Goal: Transaction & Acquisition: Purchase product/service

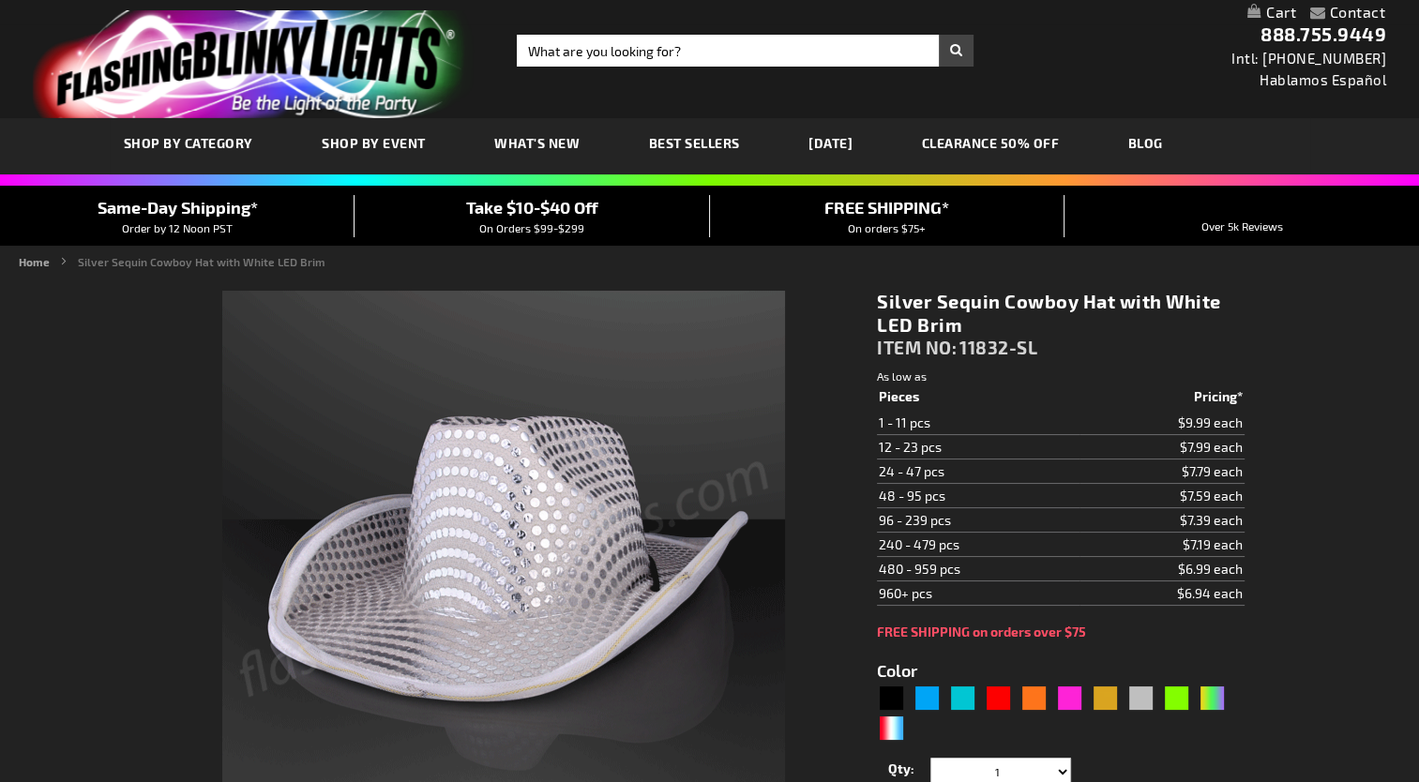
type input "5644"
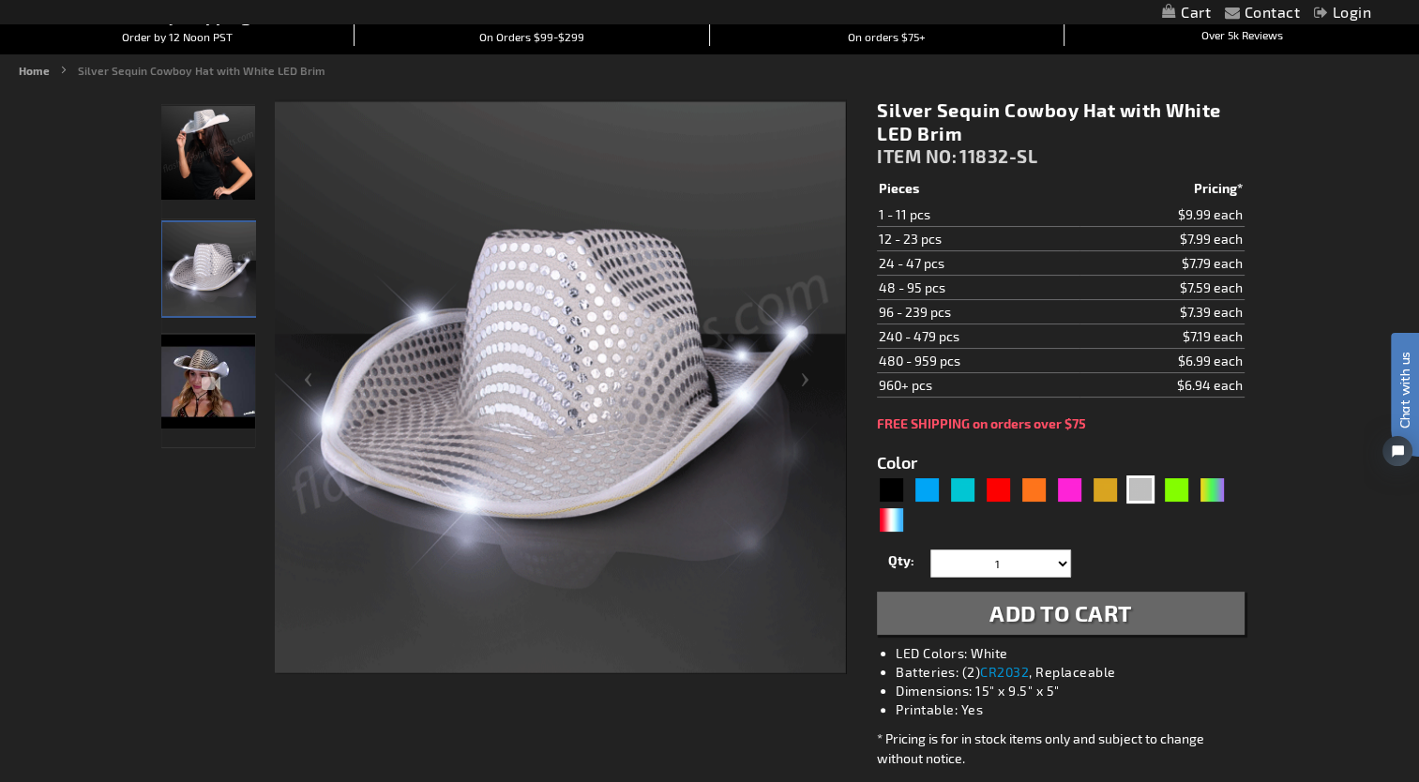
scroll to position [188, 0]
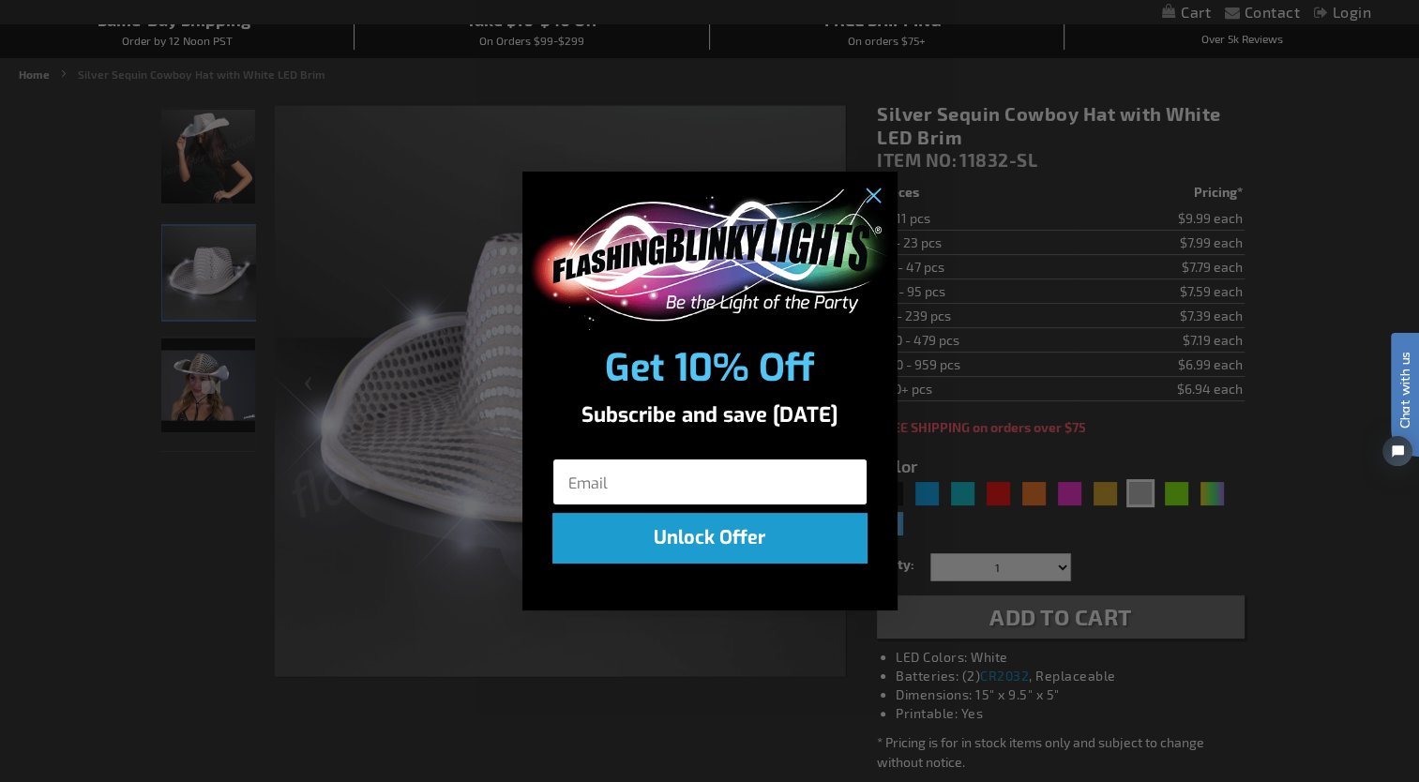
click at [656, 479] on input "Email" at bounding box center [709, 482] width 315 height 47
type input "elledbutler@gmail.com"
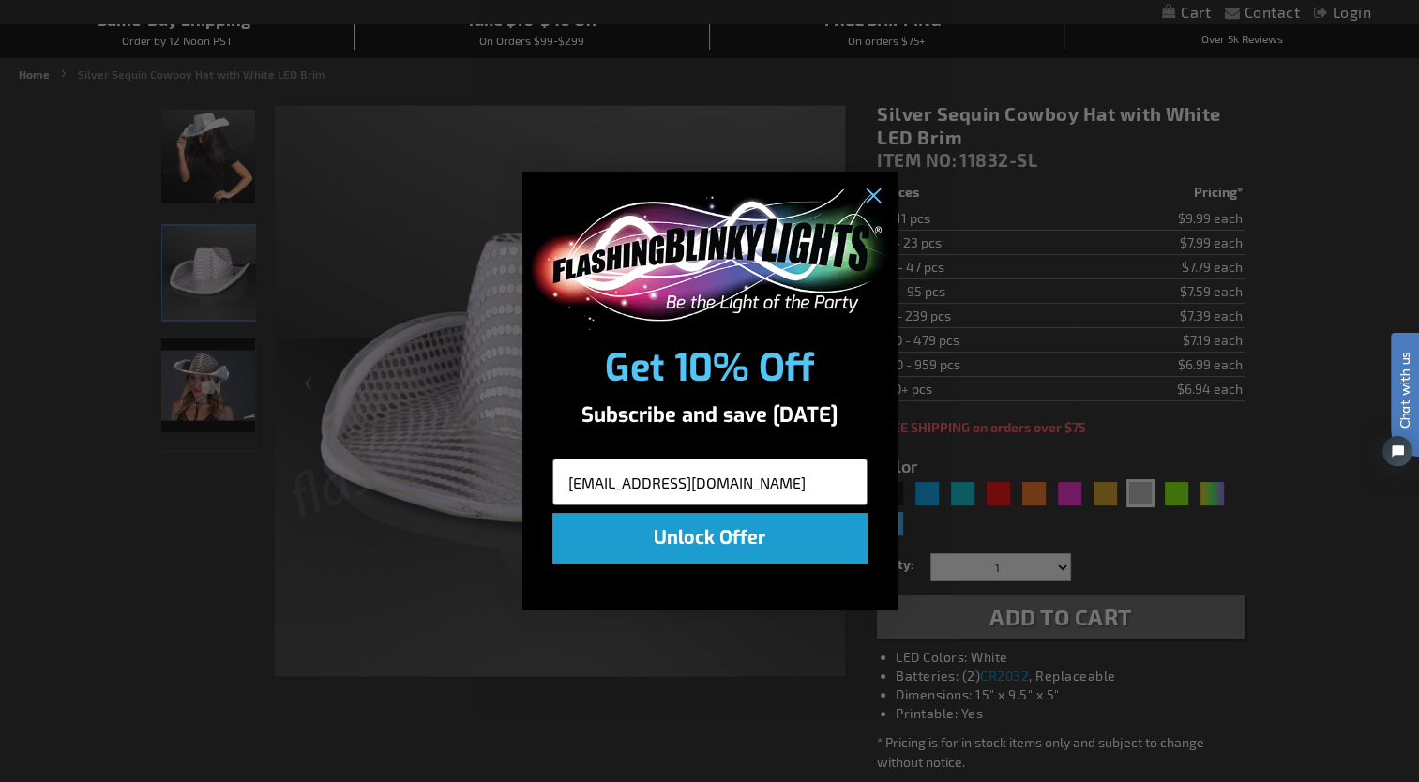
click at [722, 538] on button "Unlock Offer" at bounding box center [709, 538] width 315 height 51
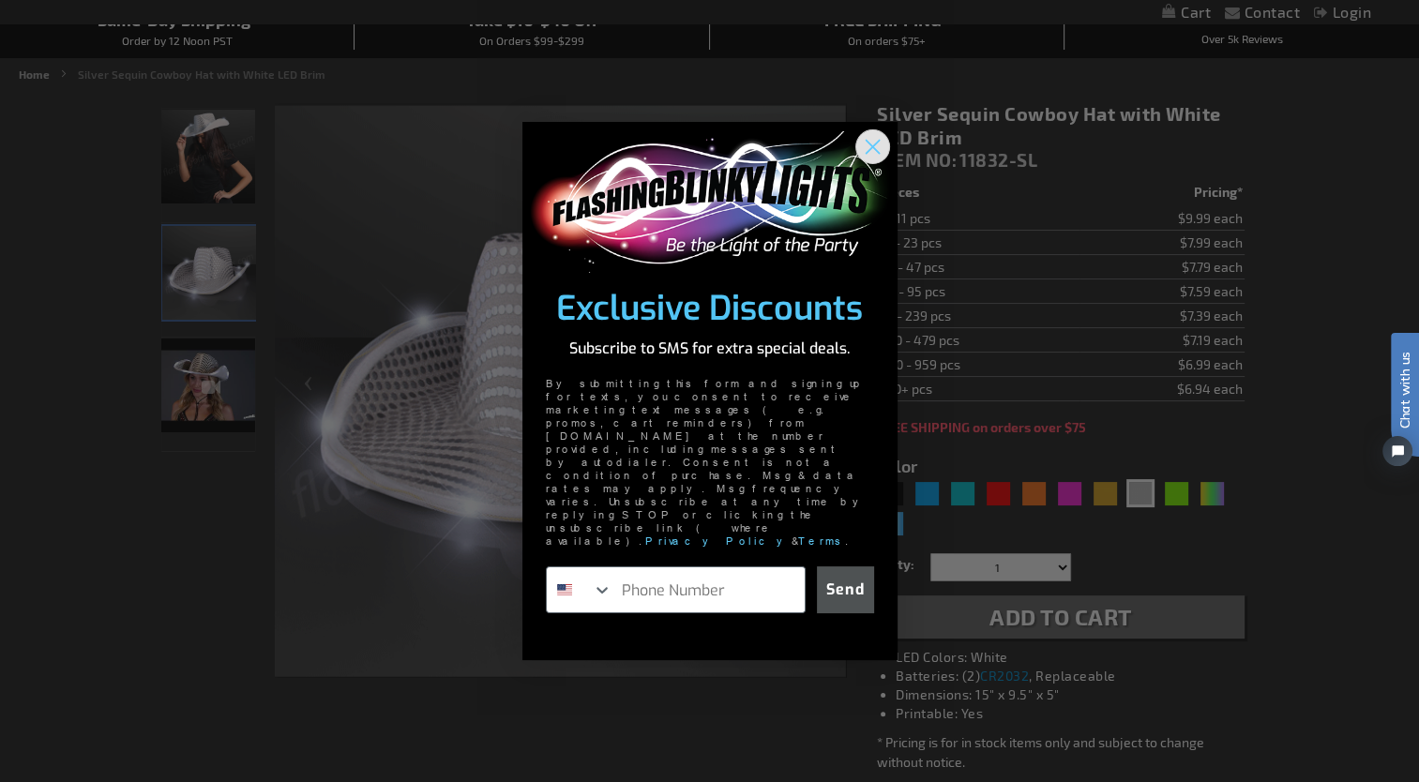
click at [864, 162] on circle "Close dialog" at bounding box center [871, 146] width 31 height 31
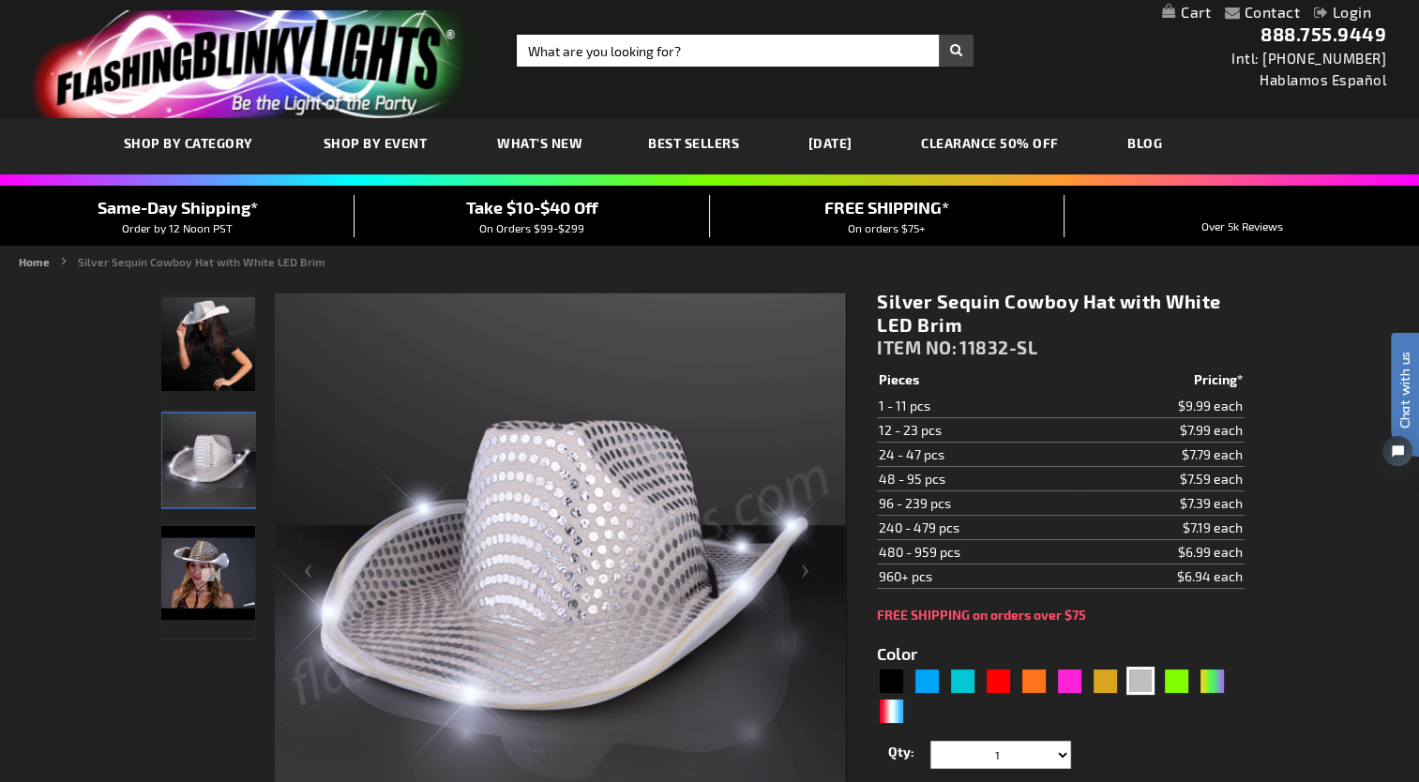
scroll to position [0, 0]
click at [676, 47] on input "Search" at bounding box center [745, 51] width 457 height 32
type input "CROWN"
click at [939, 35] on button "Search" at bounding box center [956, 51] width 35 height 32
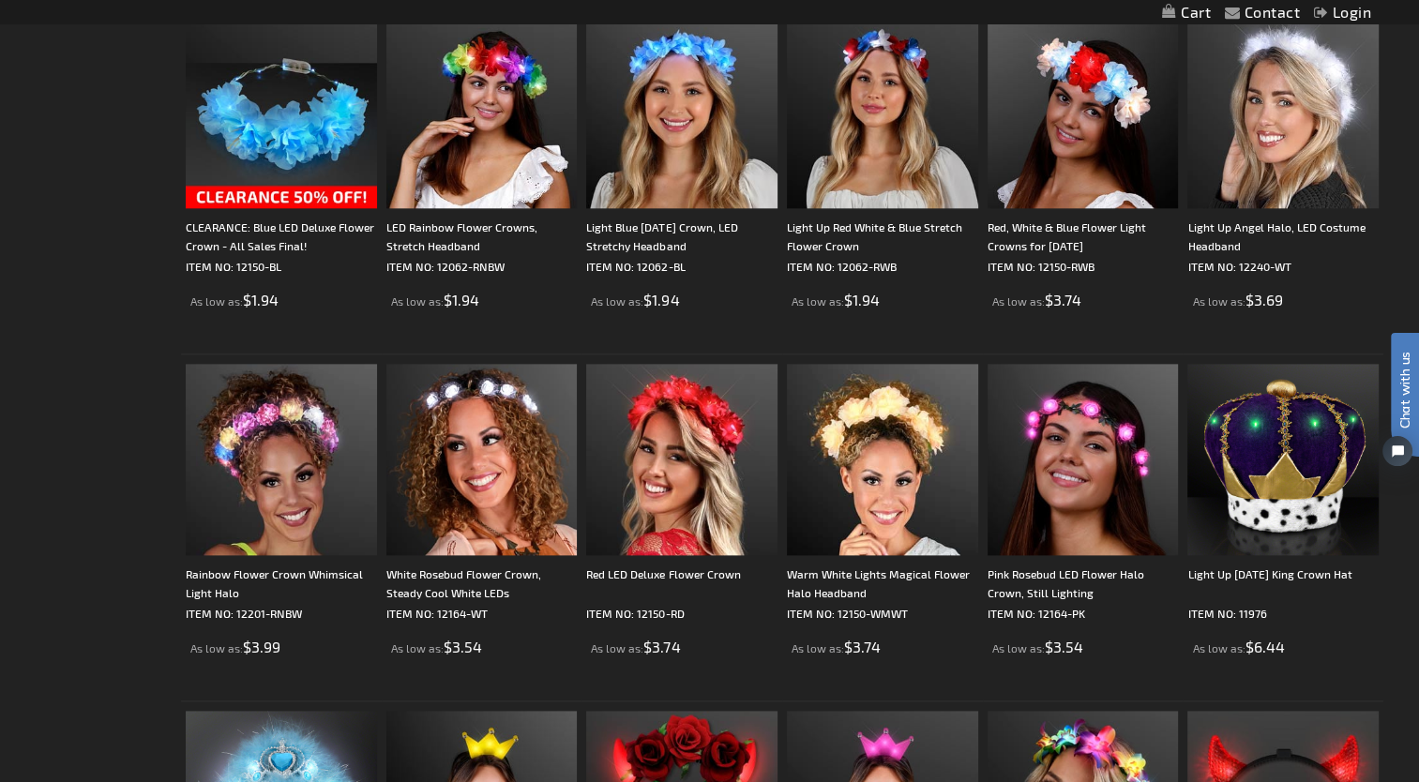
scroll to position [2157, 0]
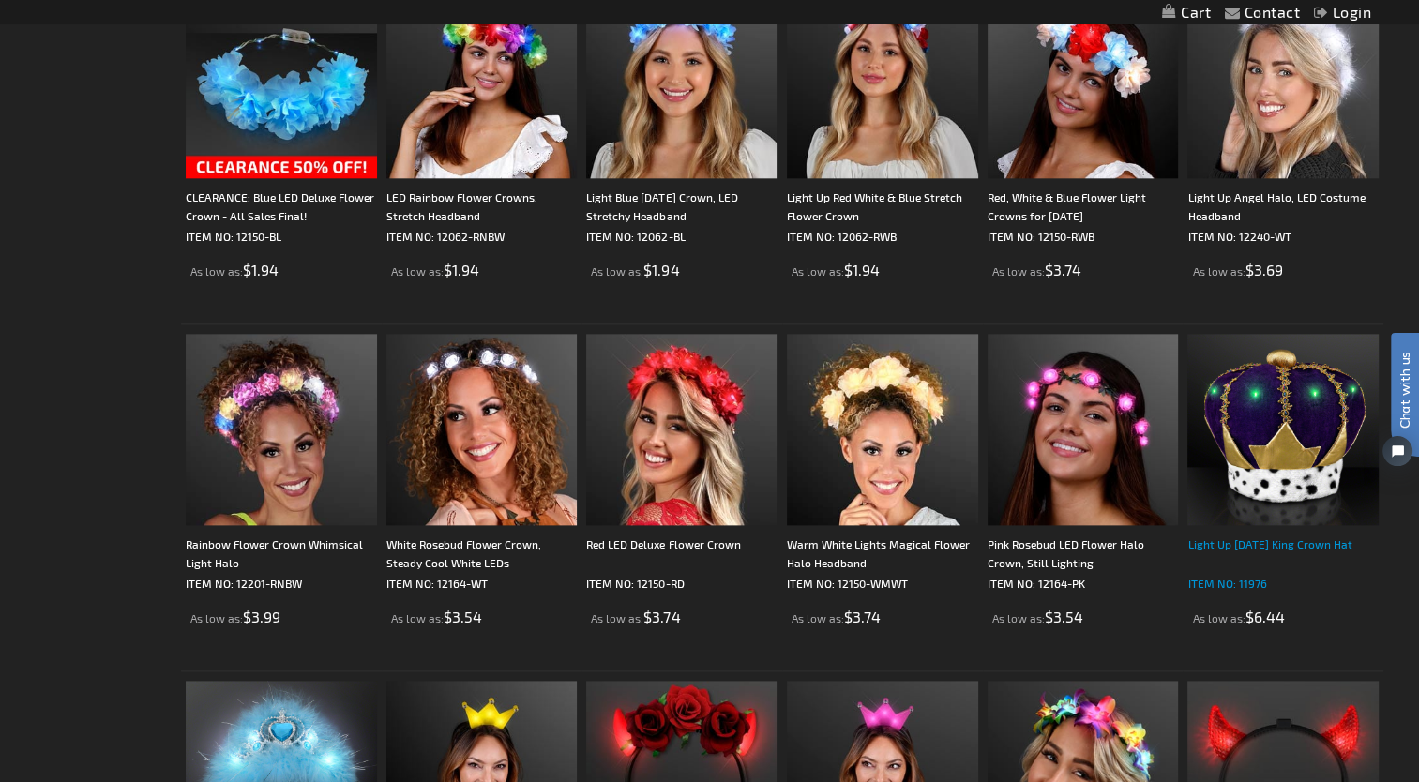
click at [1287, 547] on div "Light Up [DATE] King Crown Hat" at bounding box center [1282, 554] width 191 height 38
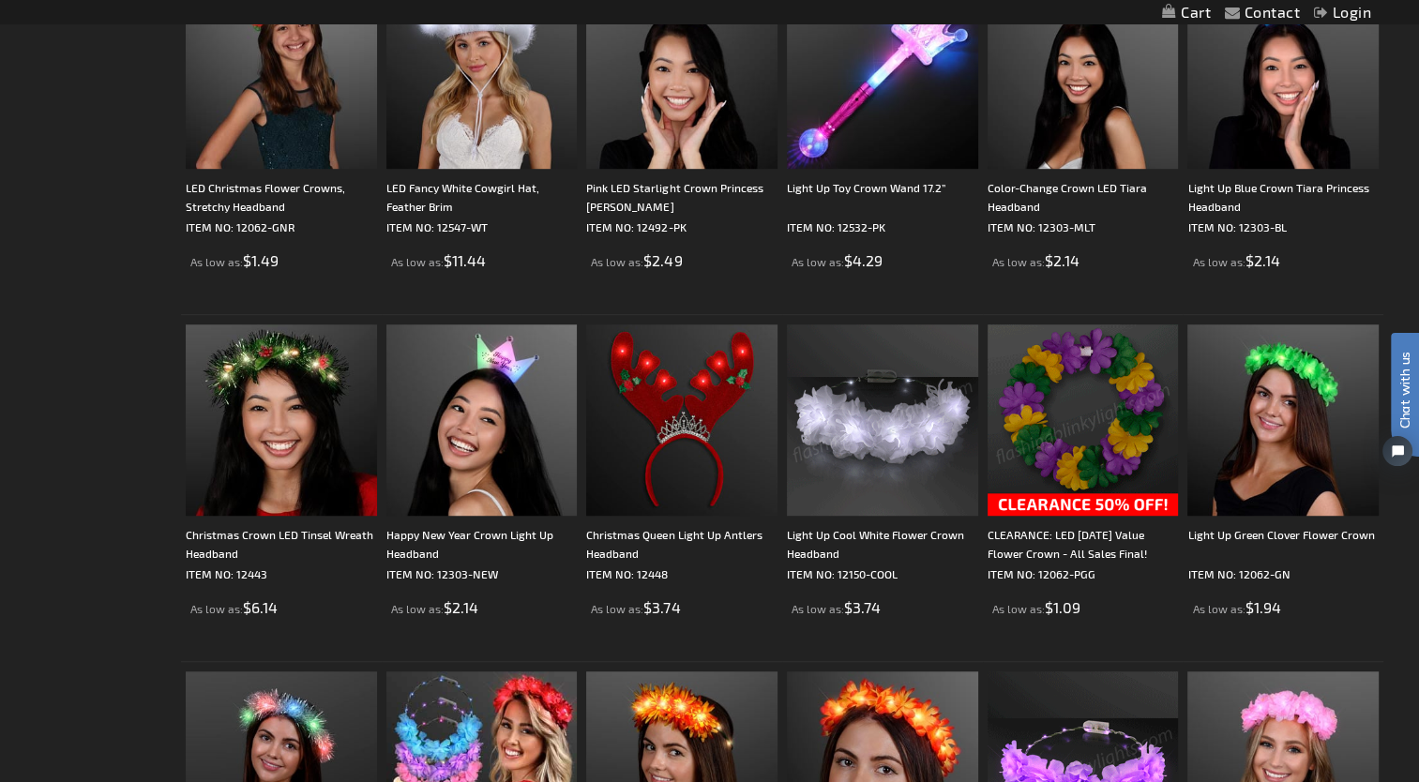
scroll to position [938, 0]
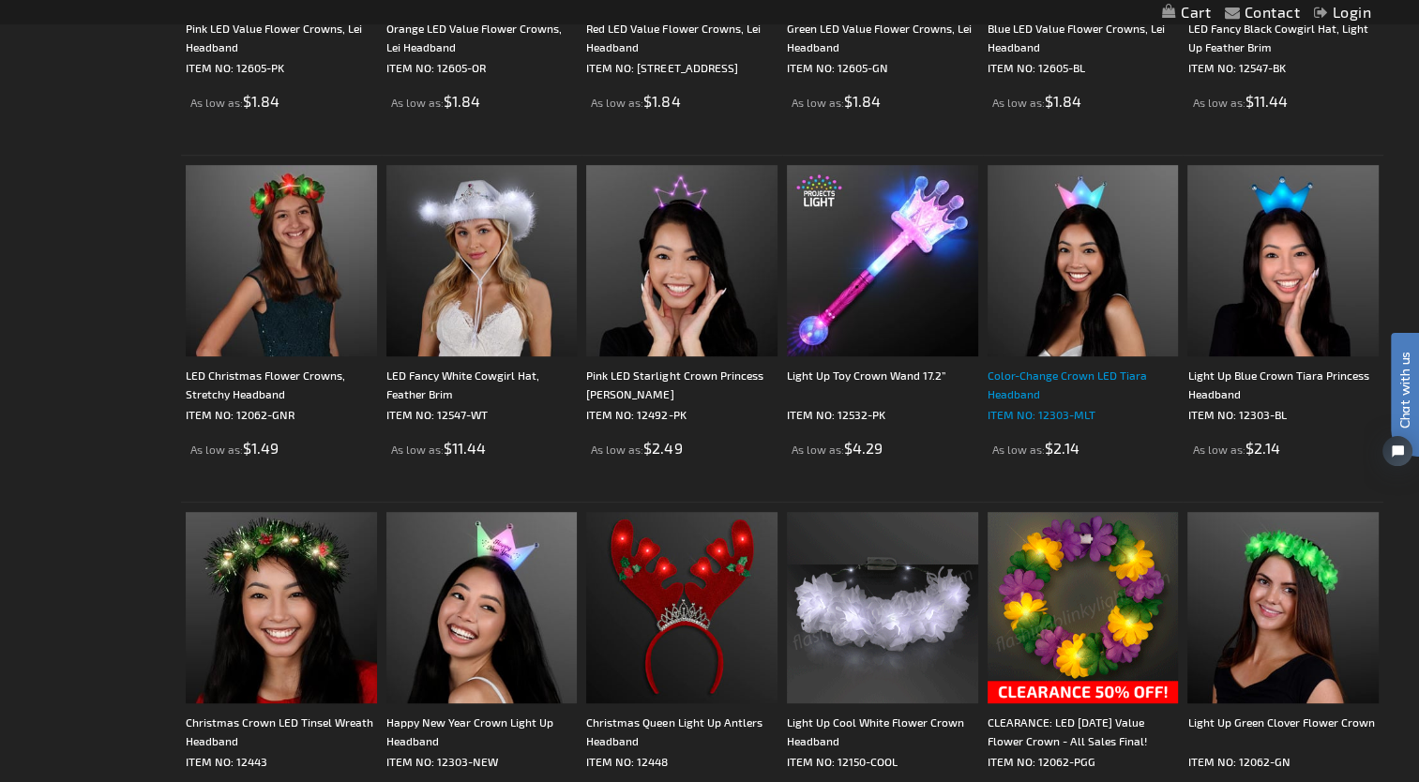
click at [1107, 372] on div "Color-Change Crown LED Tiara Headband" at bounding box center [1083, 385] width 191 height 38
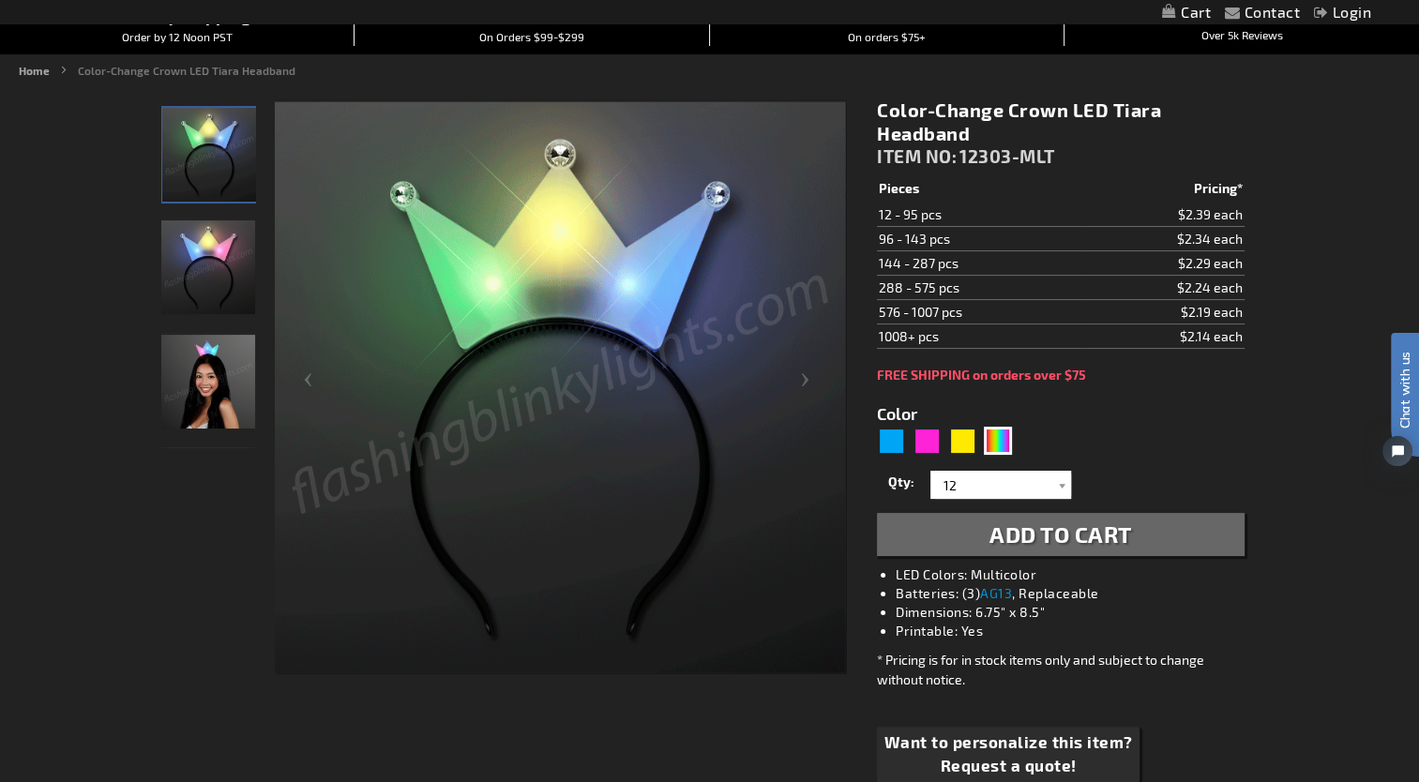
scroll to position [188, 0]
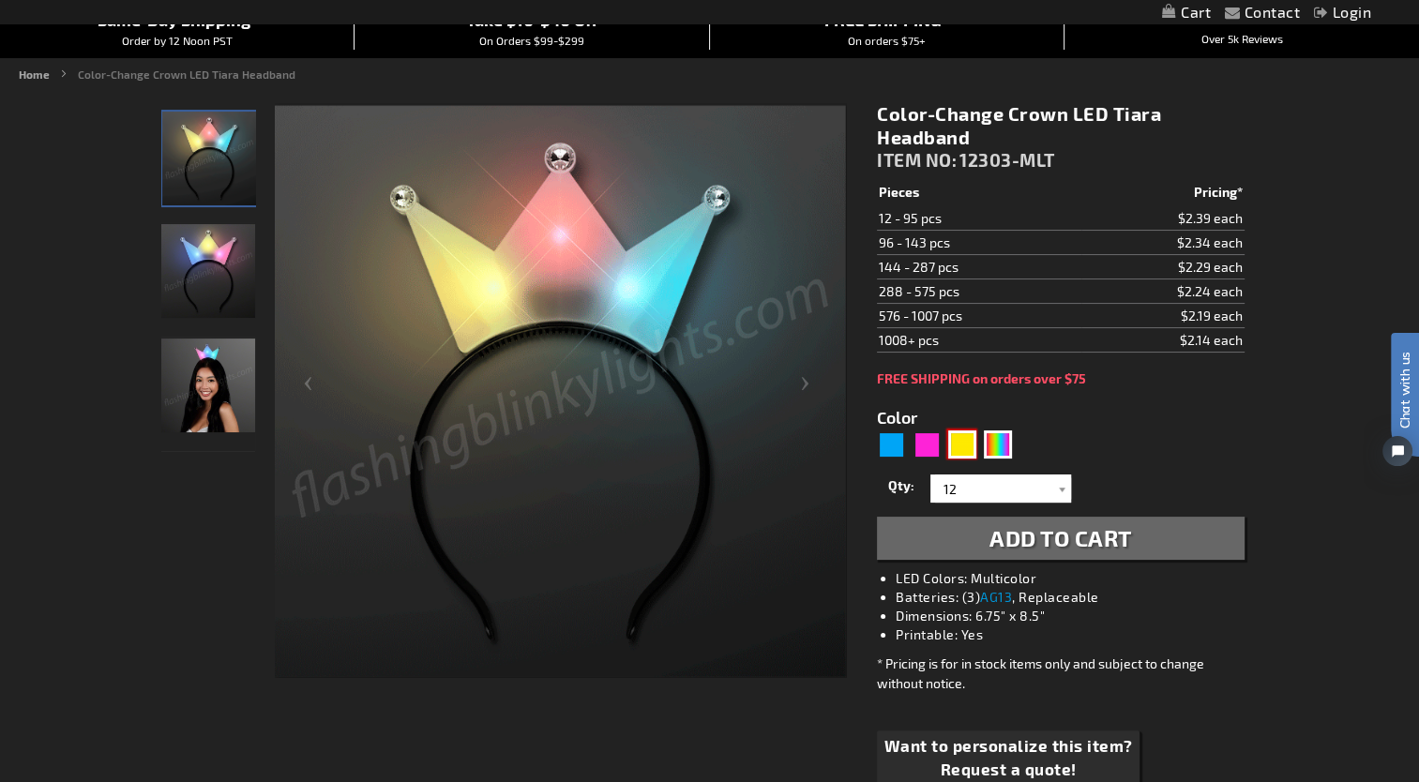
click at [968, 451] on div "Yellow" at bounding box center [962, 445] width 28 height 28
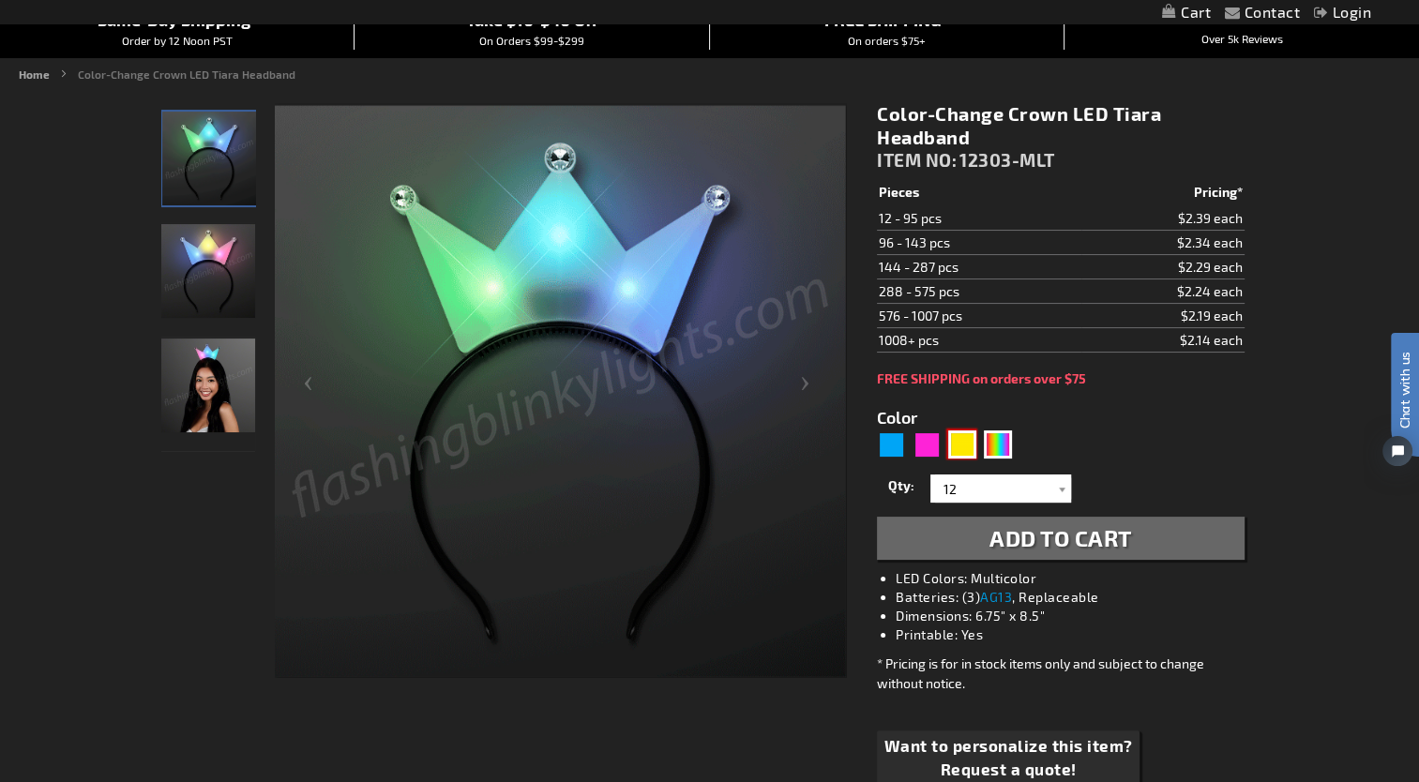
type input "5647"
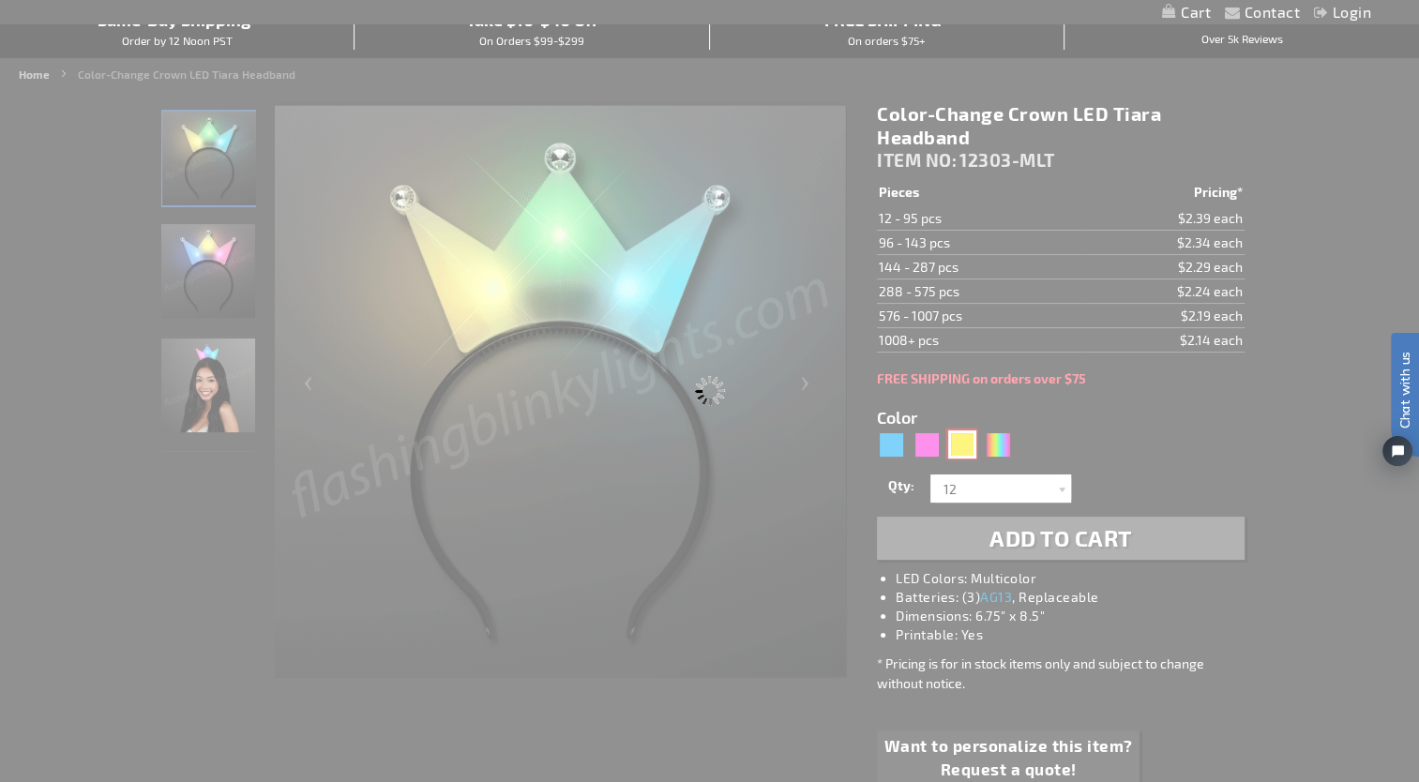
type input "12303-YL"
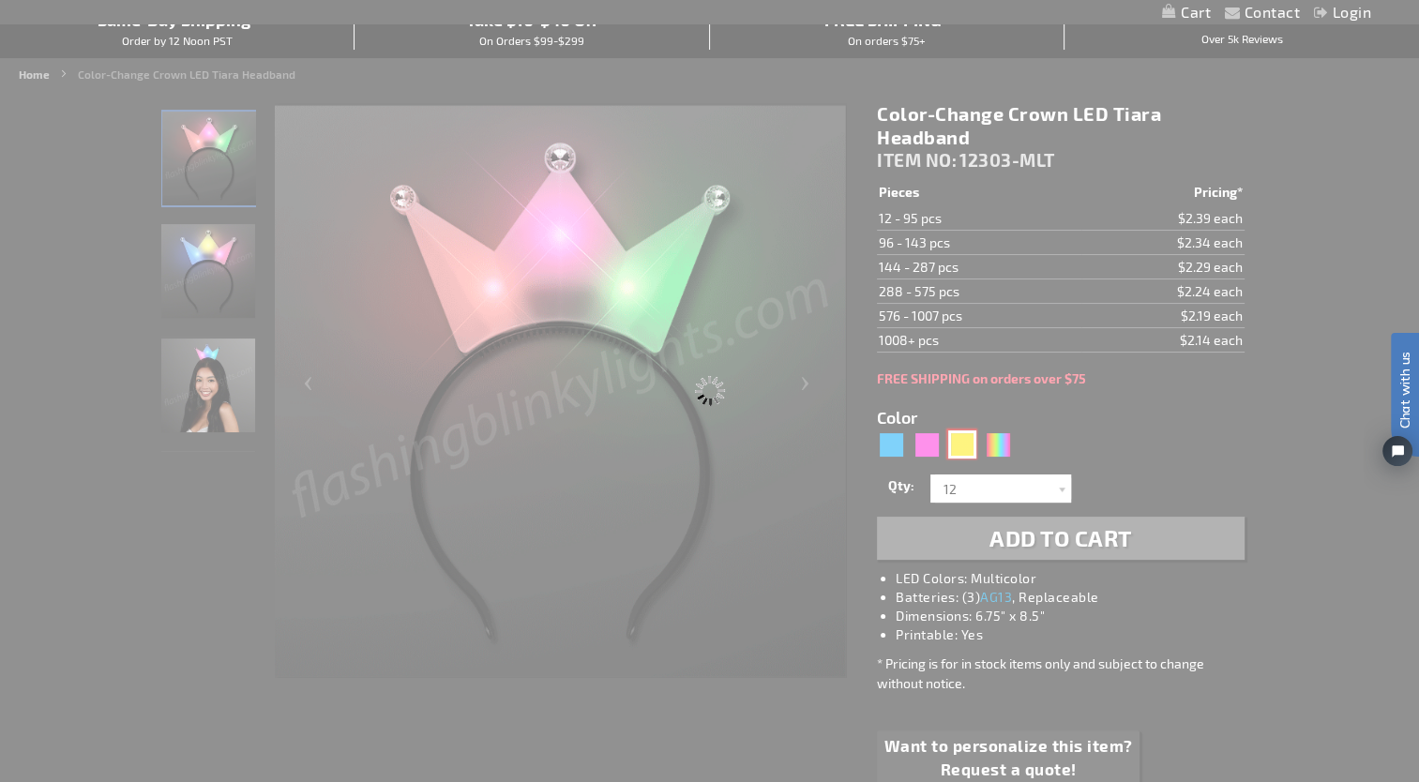
type input "Customize - Light Up Yellow Crown Tiara Princess Headband - ITEM NO: 12303-YL"
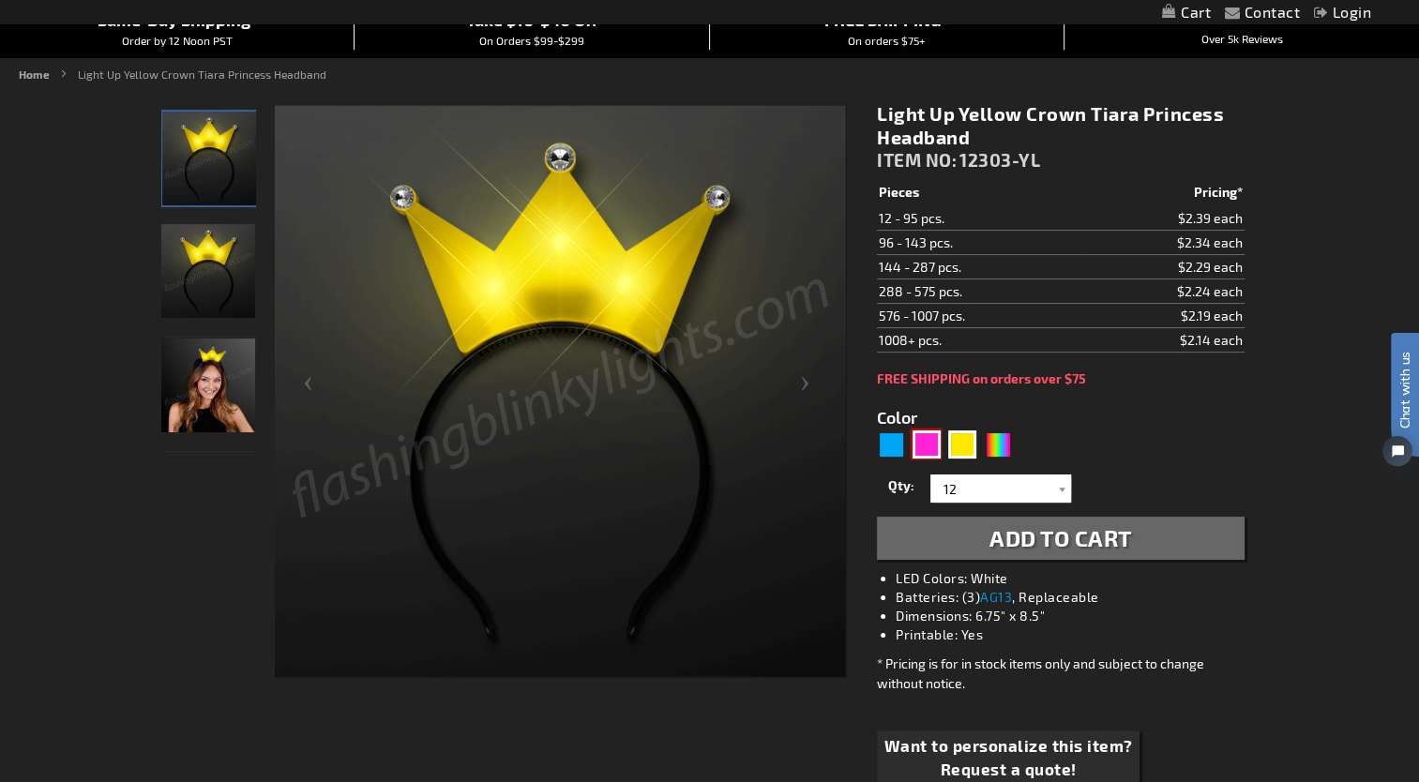
click at [929, 443] on div "Pink" at bounding box center [927, 445] width 28 height 28
type input "5639"
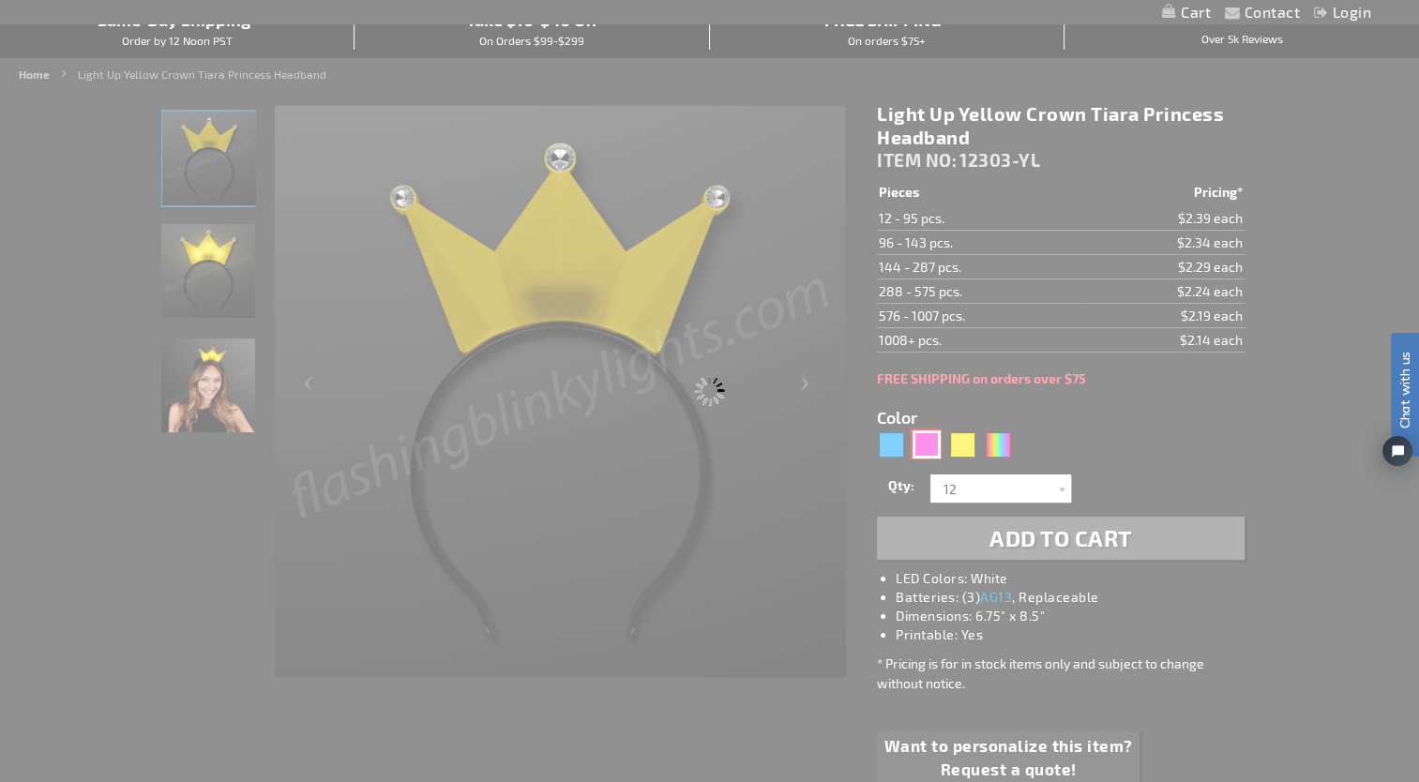
type input "12303-PK"
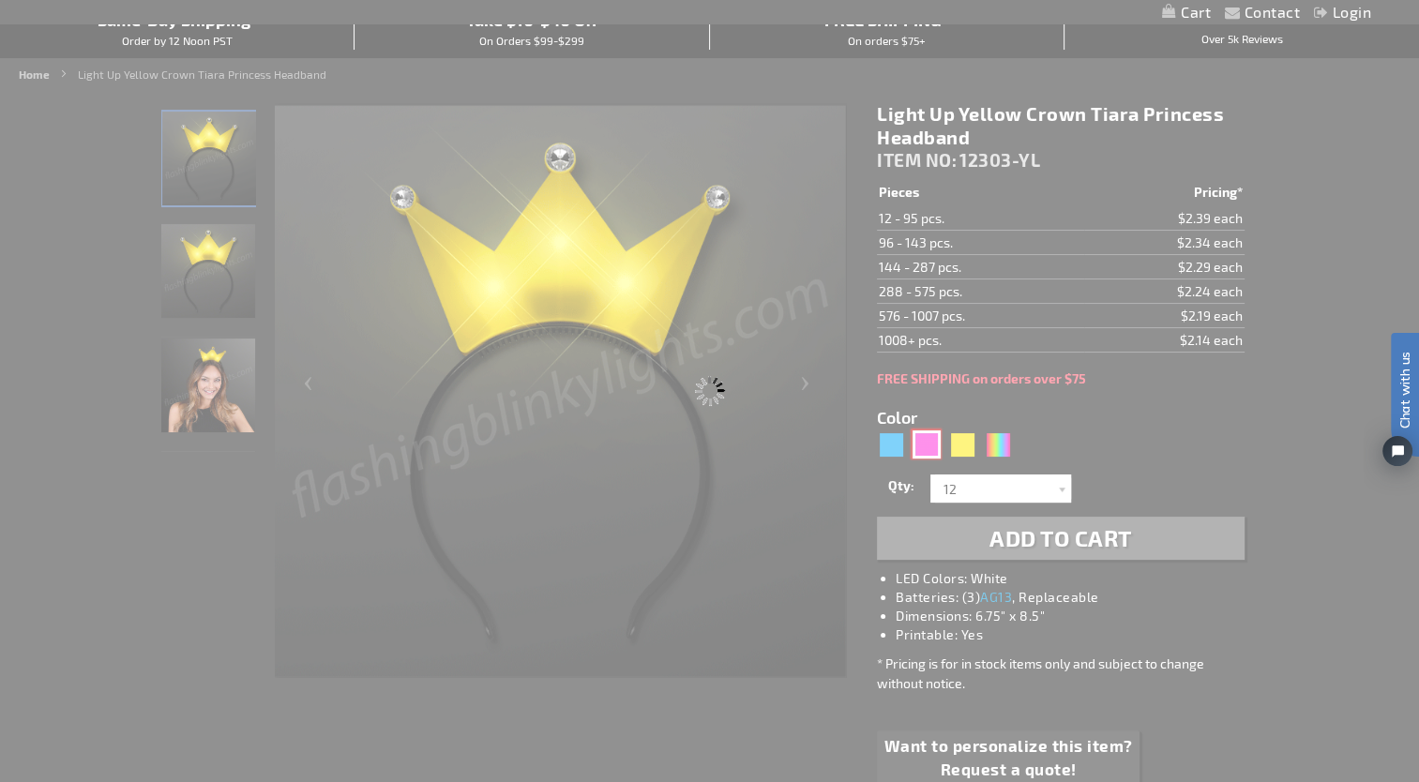
type input "Customize - LED Pink Crown Tiara Headbands, Princess Party Favors - ITEM NO: 12…"
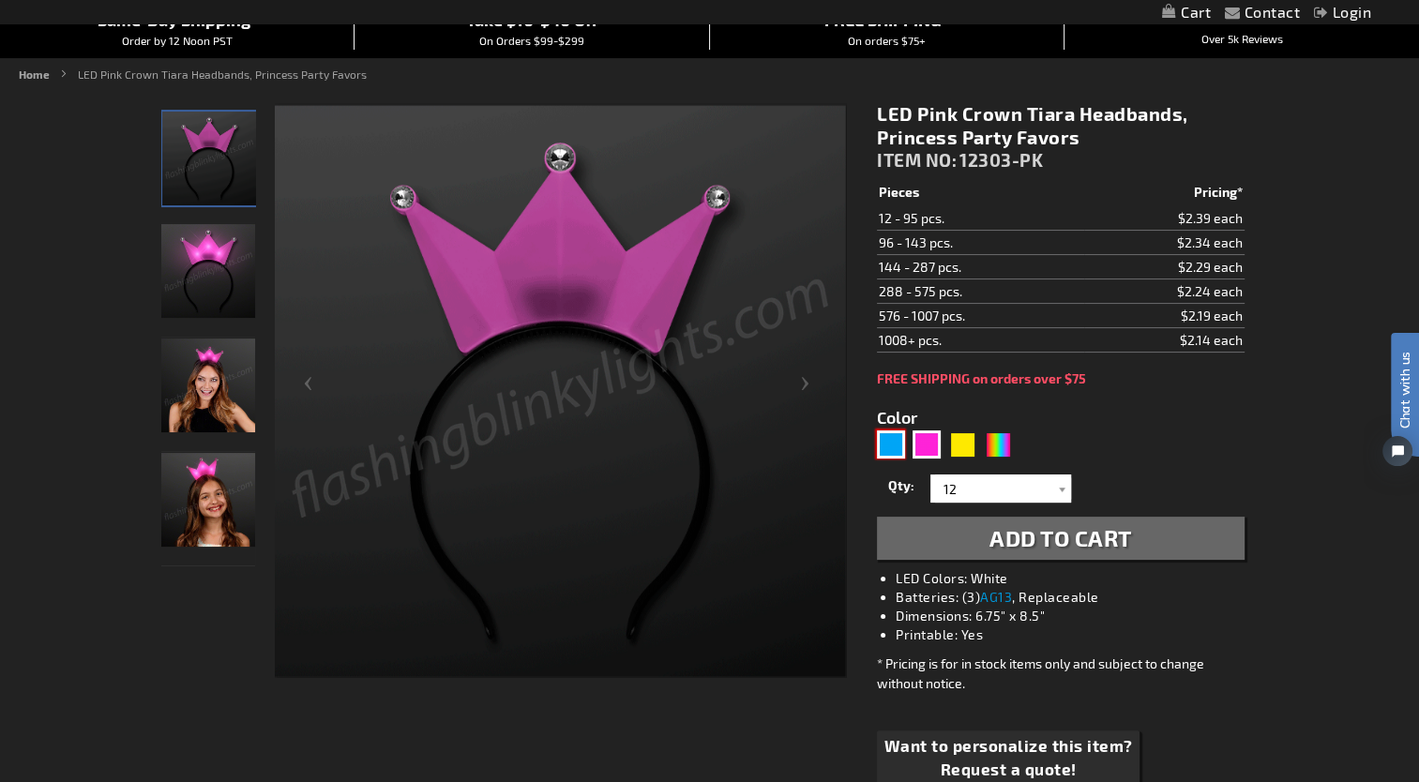
click at [894, 446] on div "Blue" at bounding box center [891, 445] width 28 height 28
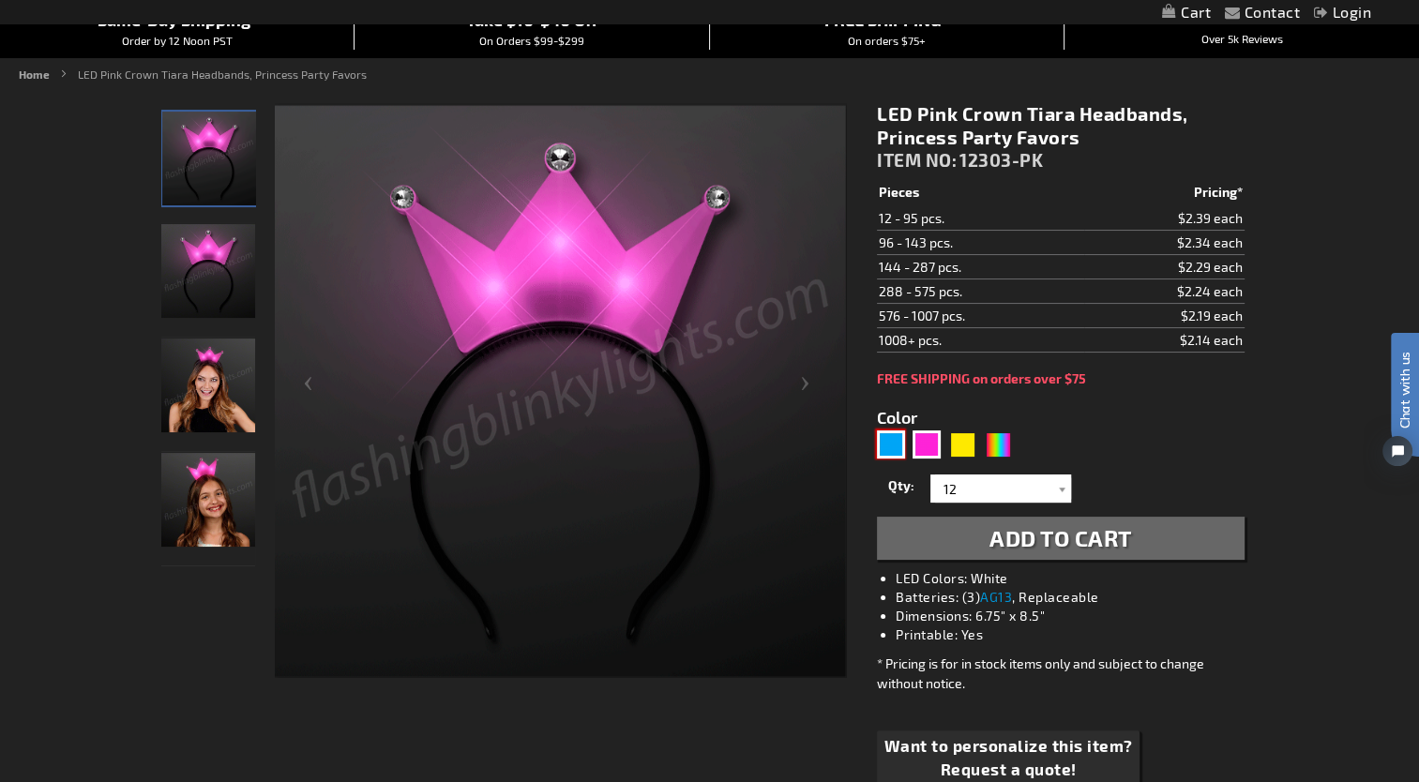
type input "5629"
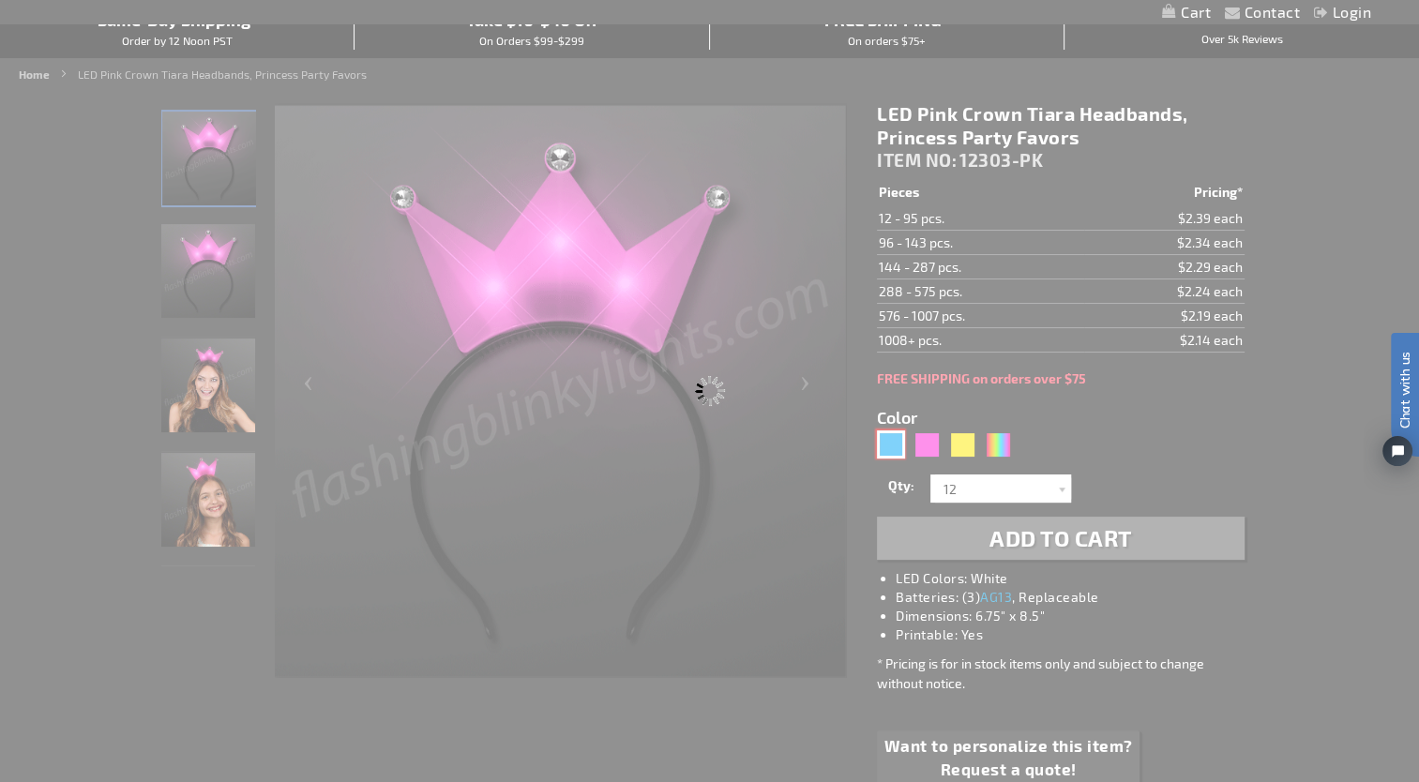
type input "12303-BL"
type input "Customize - Light Up Blue Crown Tiara Princess Headband - ITEM NO: 12303-BL"
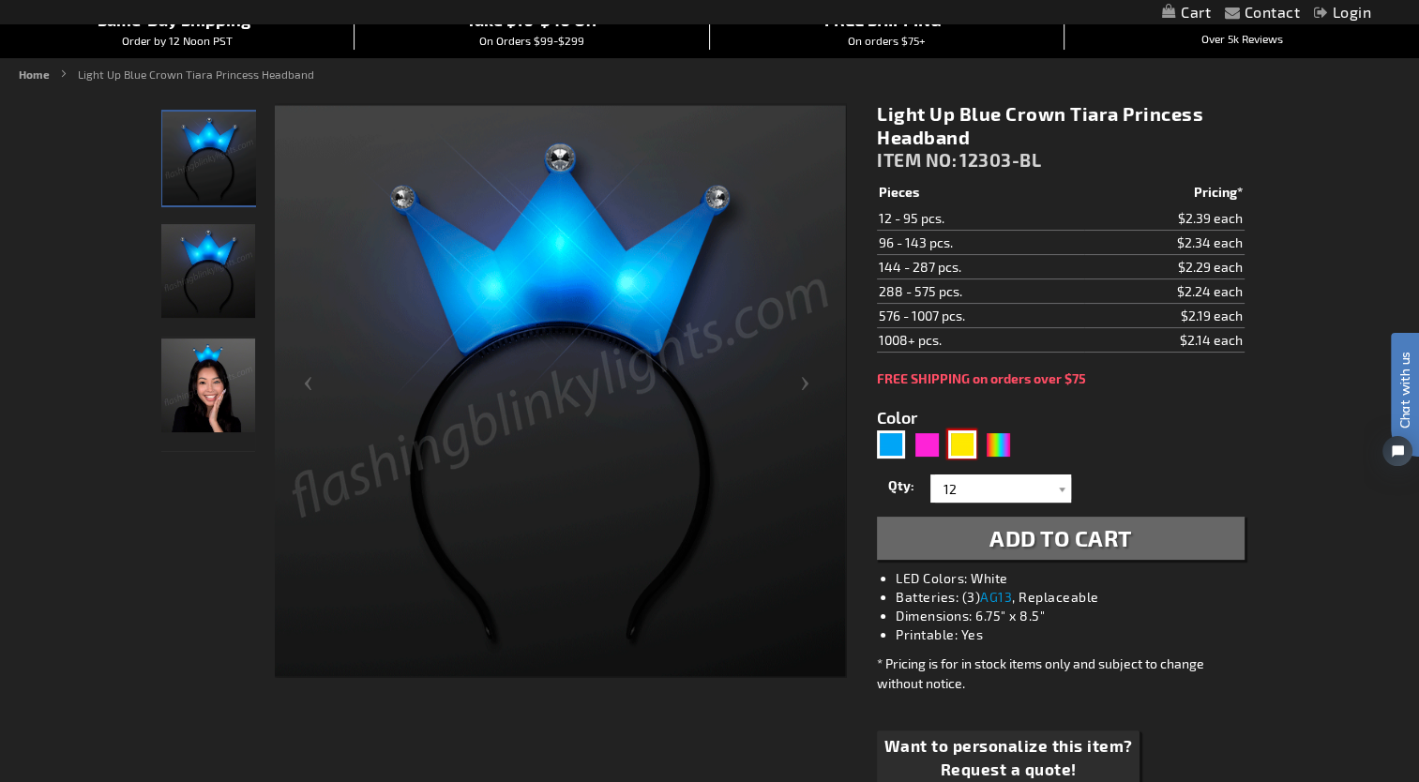
click at [967, 441] on div "Yellow" at bounding box center [962, 445] width 28 height 28
type input "5647"
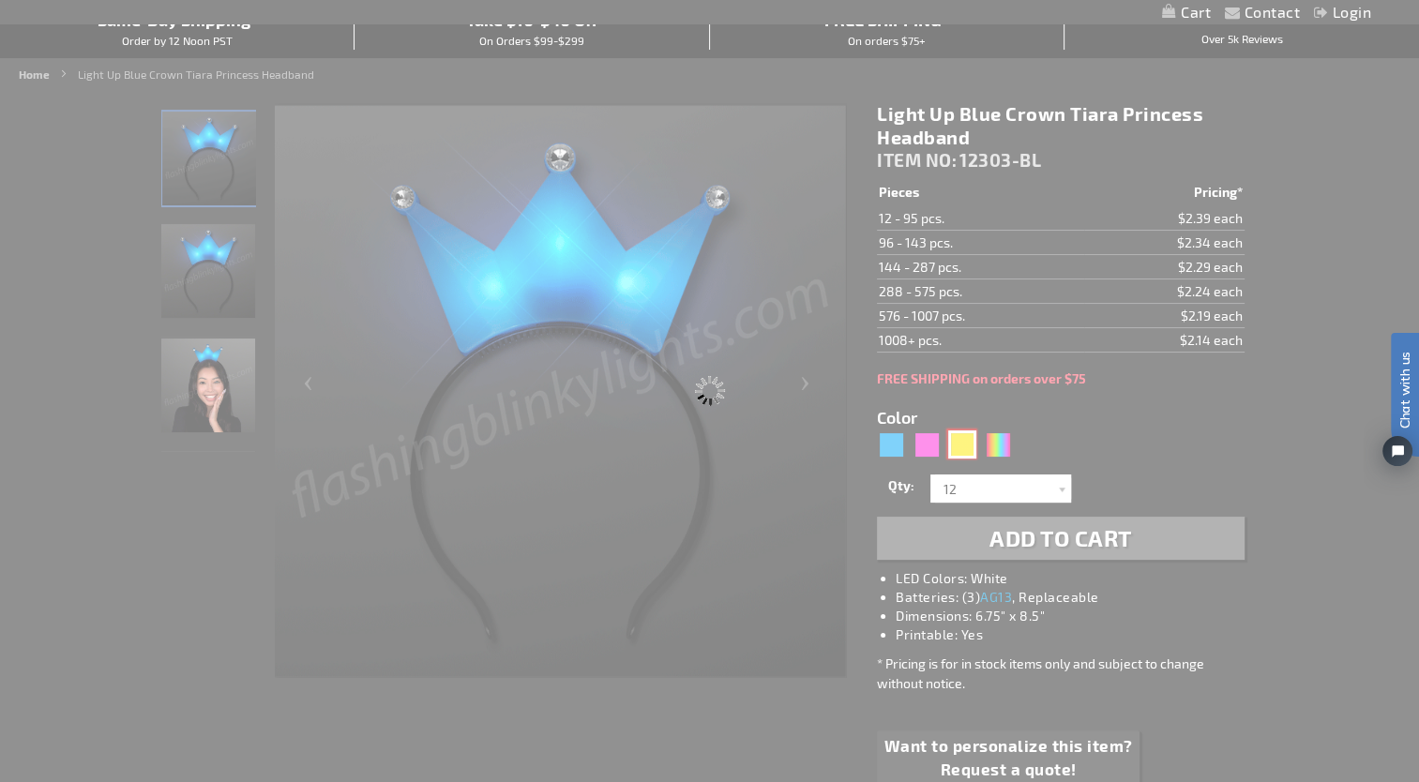
type input "12303-YL"
type input "Customize - Light Up Yellow Crown Tiara Princess Headband - ITEM NO: 12303-YL"
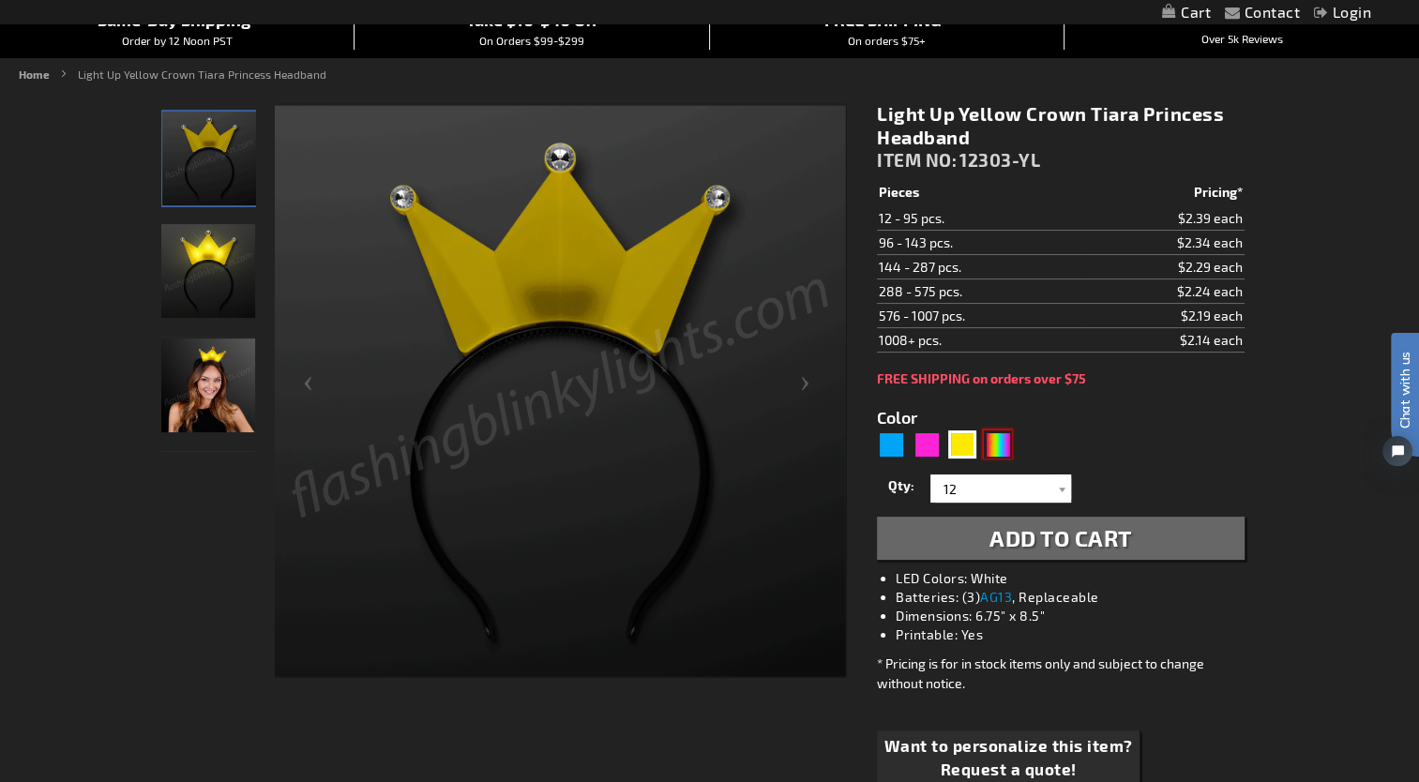
click at [998, 444] on div "Multicolor" at bounding box center [998, 445] width 28 height 28
type input "5659"
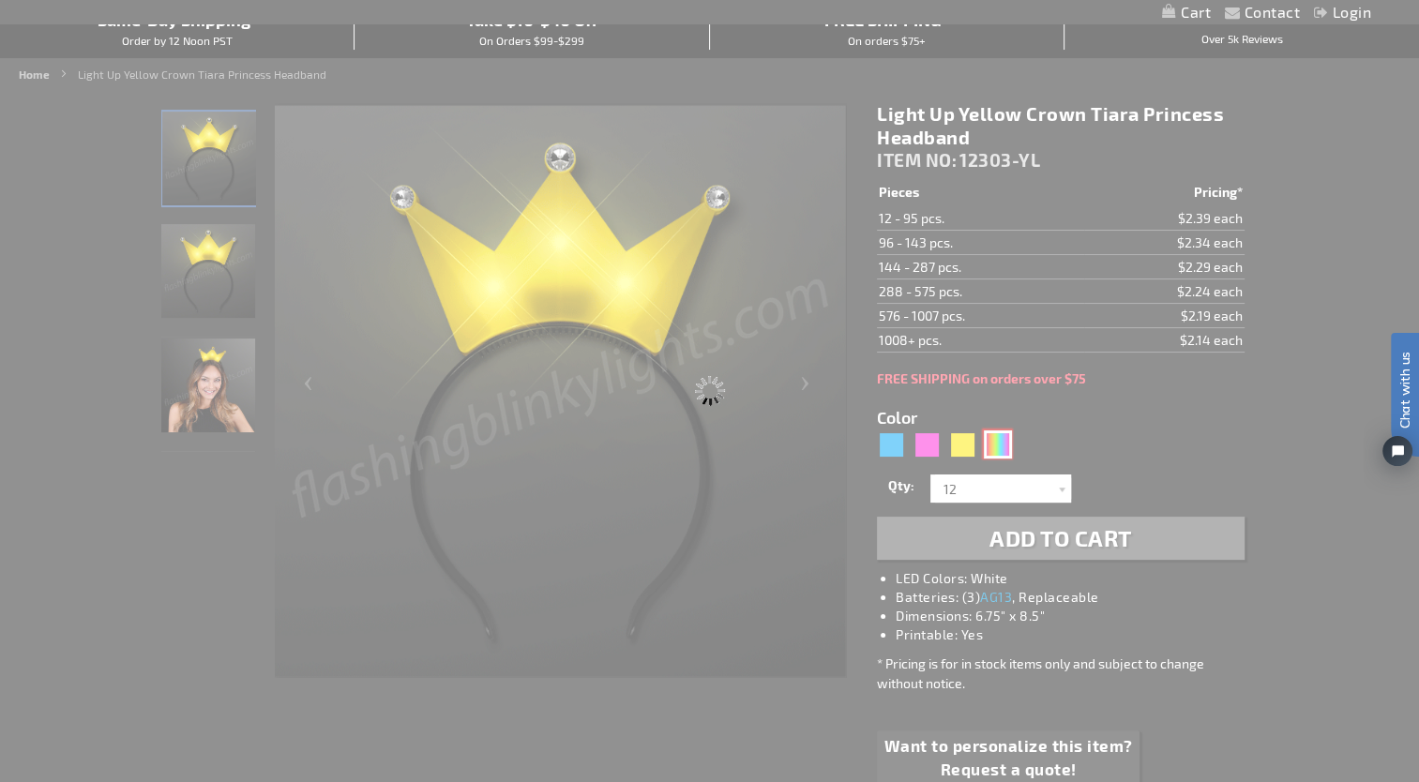
type input "12303-MLT"
type input "Customize - Color-Change Crown LED Tiara Headband - ITEM NO: 12303-MLT"
